Goal: Answer question/provide support

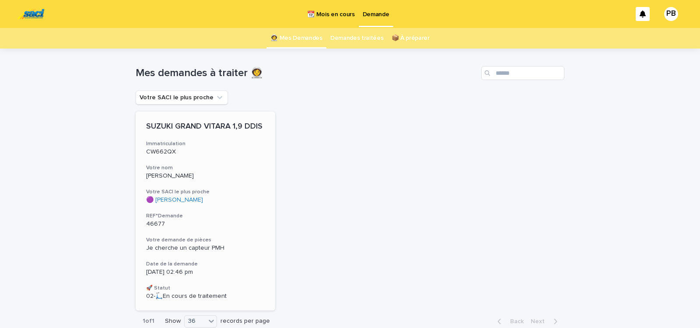
click at [208, 169] on h3 "Votre nom" at bounding box center [205, 168] width 119 height 7
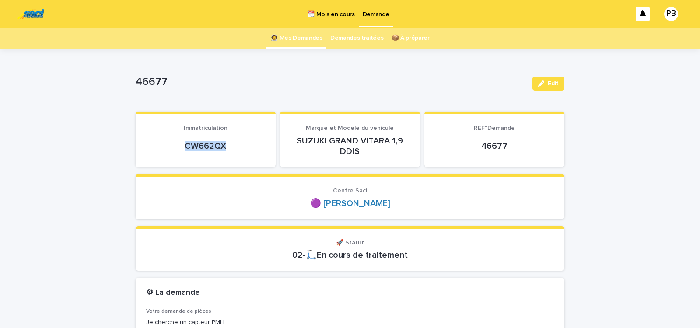
drag, startPoint x: 179, startPoint y: 148, endPoint x: 229, endPoint y: 148, distance: 50.3
click at [229, 148] on p "CW662QX" at bounding box center [205, 146] width 119 height 11
copy p "CW662QX"
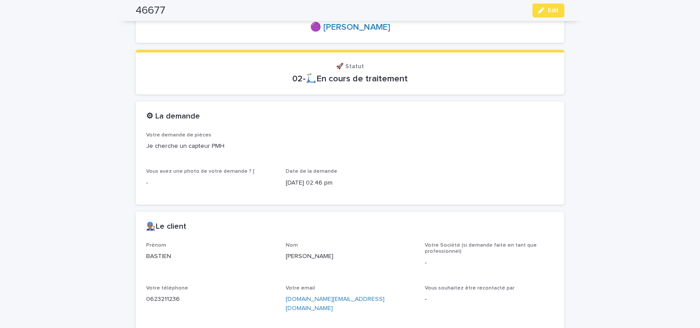
scroll to position [223, 0]
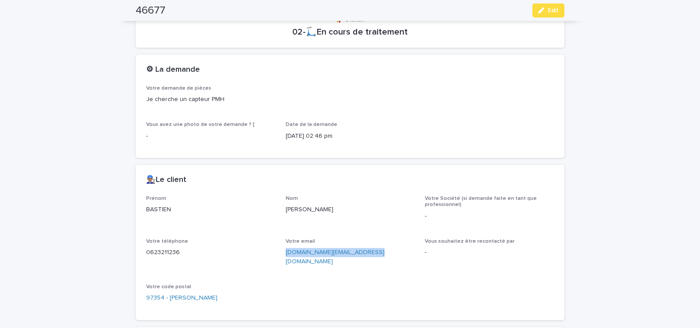
drag, startPoint x: 282, startPoint y: 256, endPoint x: 372, endPoint y: 264, distance: 90.9
click at [369, 263] on div "Prénom BASTIEN Nom GIRARD Votre Société (si demande faite en tant que professio…" at bounding box center [350, 253] width 408 height 114
copy link "[DOMAIN_NAME][EMAIL_ADDRESS][DOMAIN_NAME]"
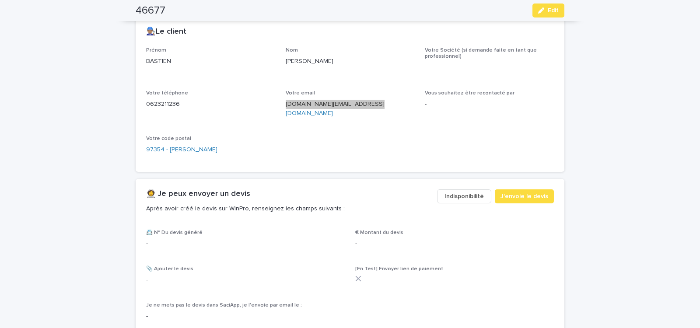
scroll to position [372, 0]
click at [524, 192] on span "J'envoie le devis" at bounding box center [525, 196] width 48 height 9
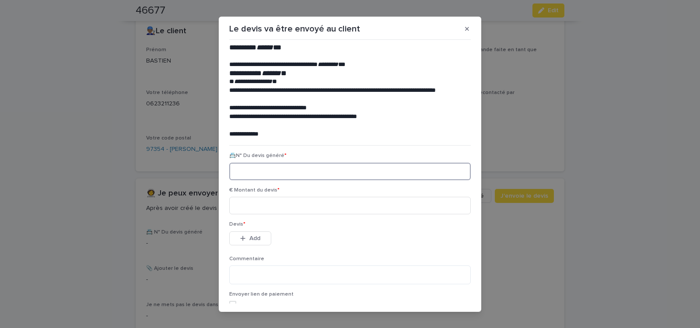
paste input "********"
type input "********"
click at [305, 206] on input at bounding box center [350, 206] width 242 height 18
type input "*****"
click at [251, 240] on span "Add" at bounding box center [254, 238] width 11 height 6
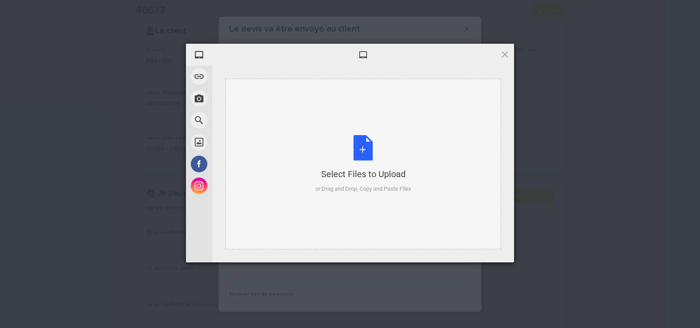
click at [361, 148] on div "Select Files to Upload or Drag and Drop, Copy and Paste Files" at bounding box center [363, 164] width 96 height 58
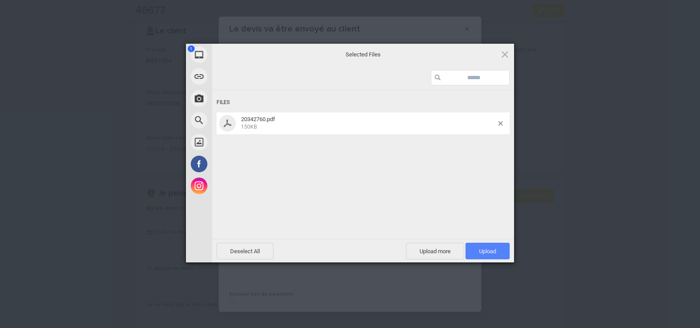
click at [493, 253] on span "Upload 1" at bounding box center [487, 251] width 17 height 7
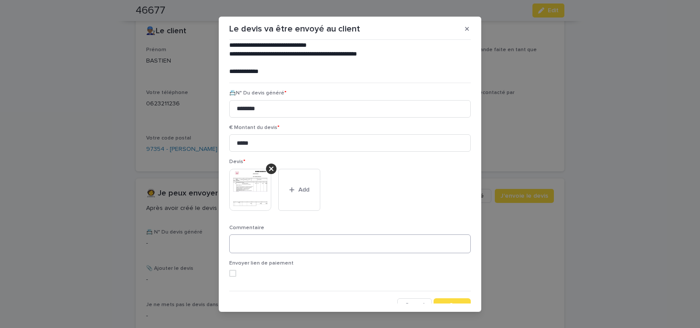
scroll to position [72, 0]
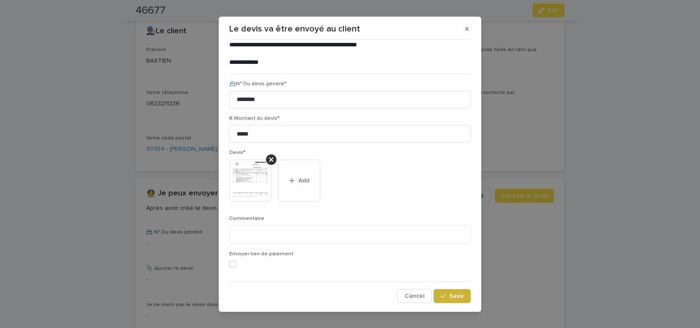
click at [453, 298] on span "Save" at bounding box center [456, 296] width 14 height 6
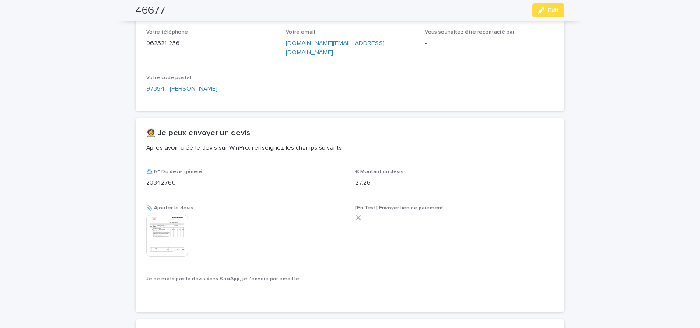
scroll to position [405, 0]
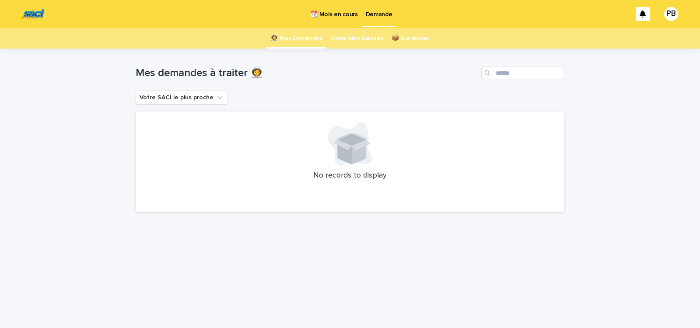
click at [327, 14] on p "📆 Mois en cours" at bounding box center [333, 9] width 47 height 18
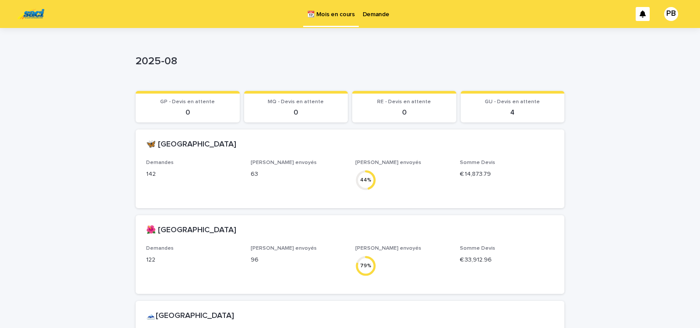
click at [378, 13] on p "Demande" at bounding box center [376, 9] width 27 height 18
